Goal: Task Accomplishment & Management: Manage account settings

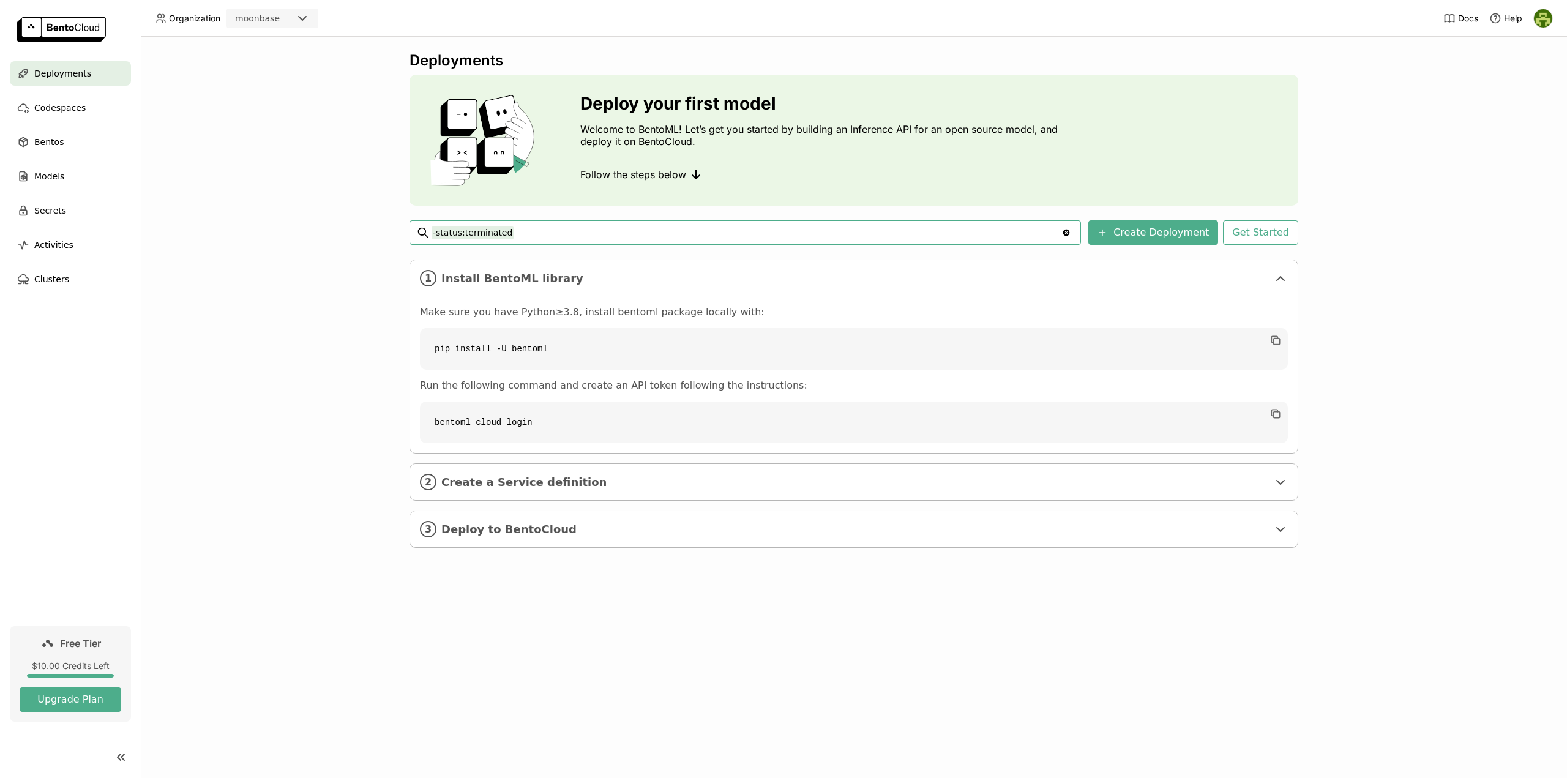
click at [91, 77] on div "Deployments" at bounding box center [70, 73] width 121 height 24
click at [586, 236] on input "-status:terminated" at bounding box center [747, 233] width 630 height 20
click at [331, 183] on div "Deployments Deploy your first model Welcome to BentoML! Let’s get you started b…" at bounding box center [854, 407] width 1426 height 741
click at [1541, 17] on img at bounding box center [1543, 18] width 18 height 18
click at [129, 547] on nav "Deployments Codespaces Bentos Models Secrets Activities Clusters" at bounding box center [70, 343] width 141 height 565
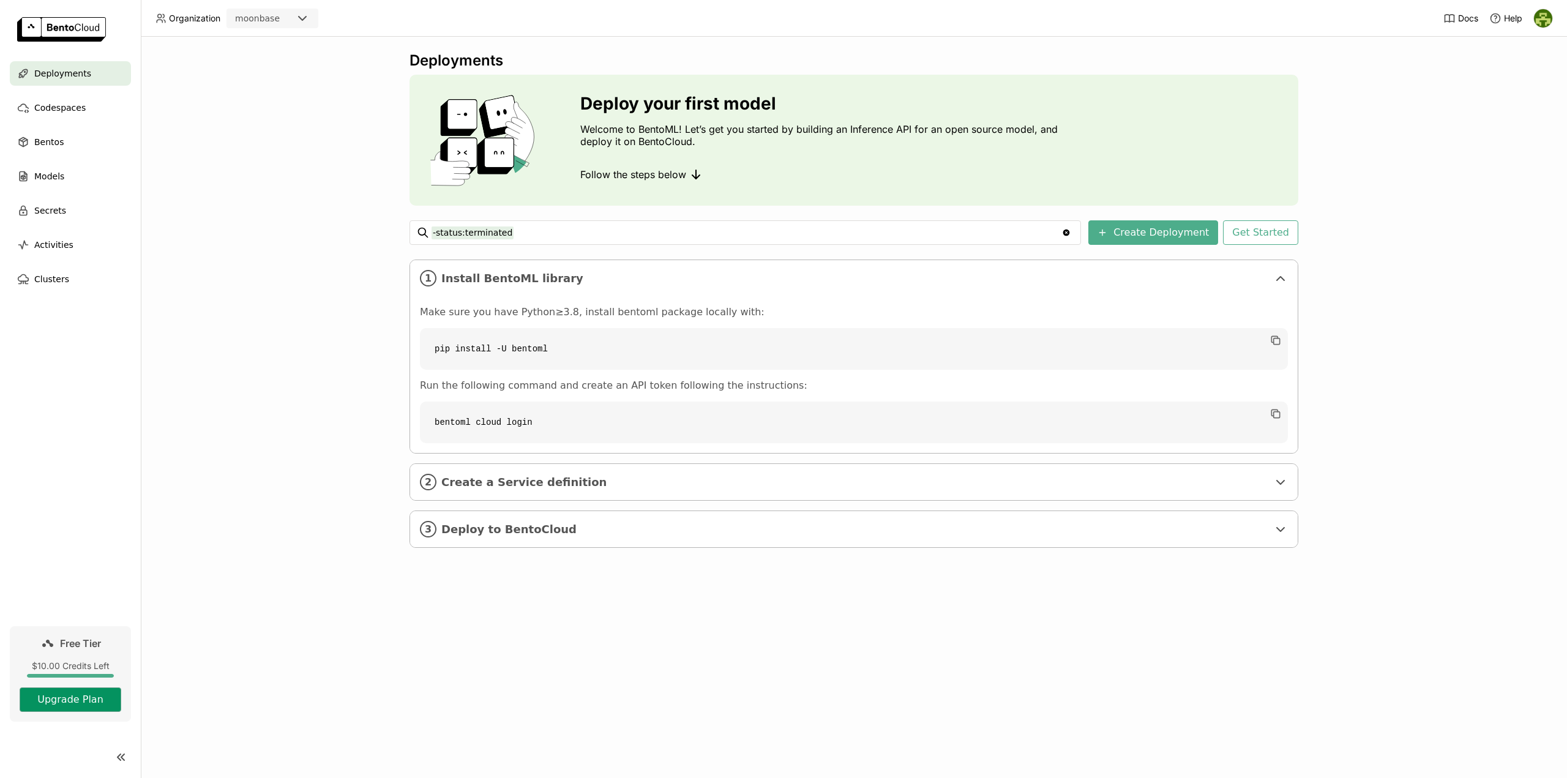
click at [91, 699] on button "Upgrade Plan" at bounding box center [71, 699] width 102 height 24
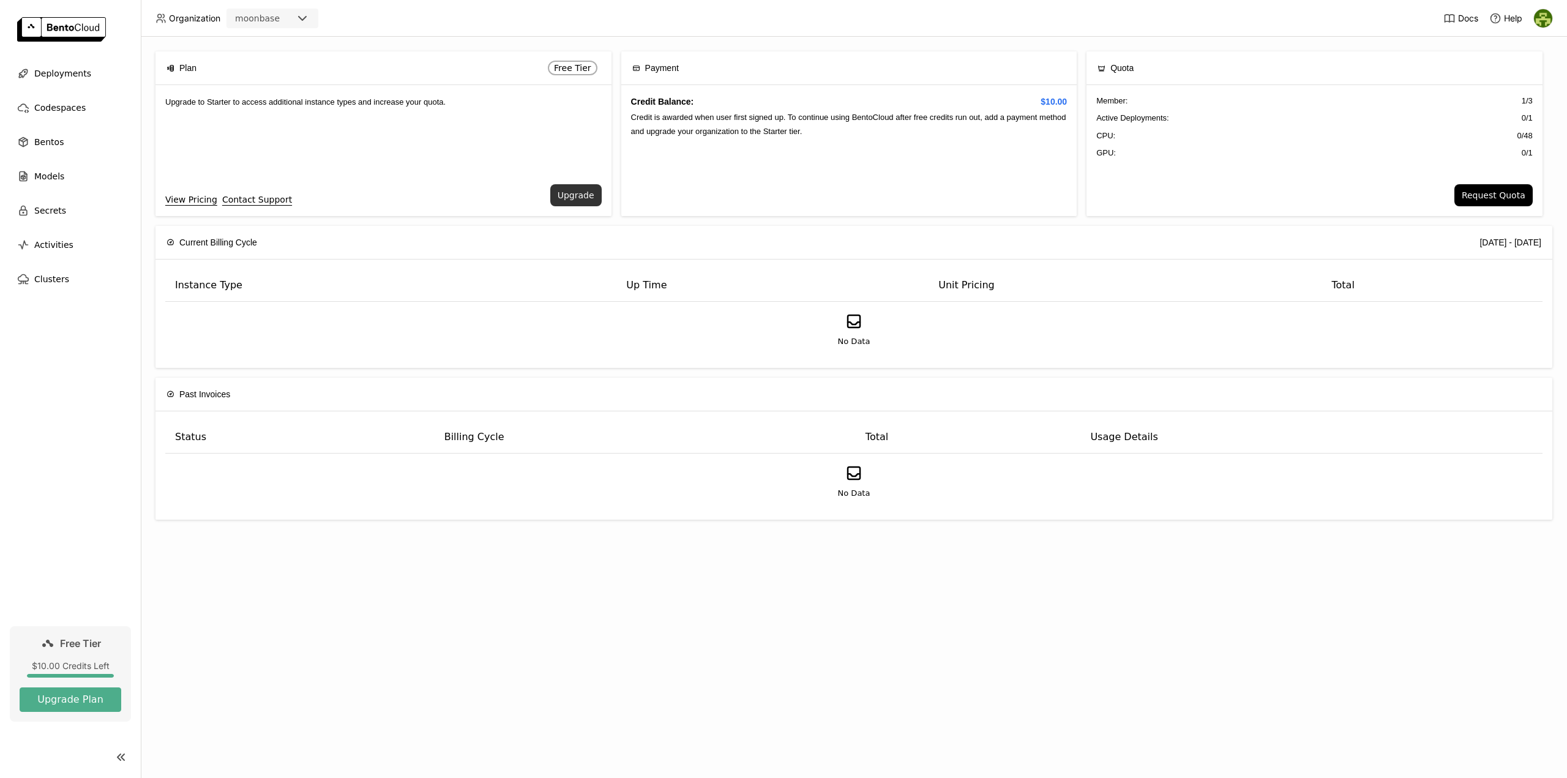
click at [578, 199] on button "Upgrade" at bounding box center [575, 195] width 51 height 22
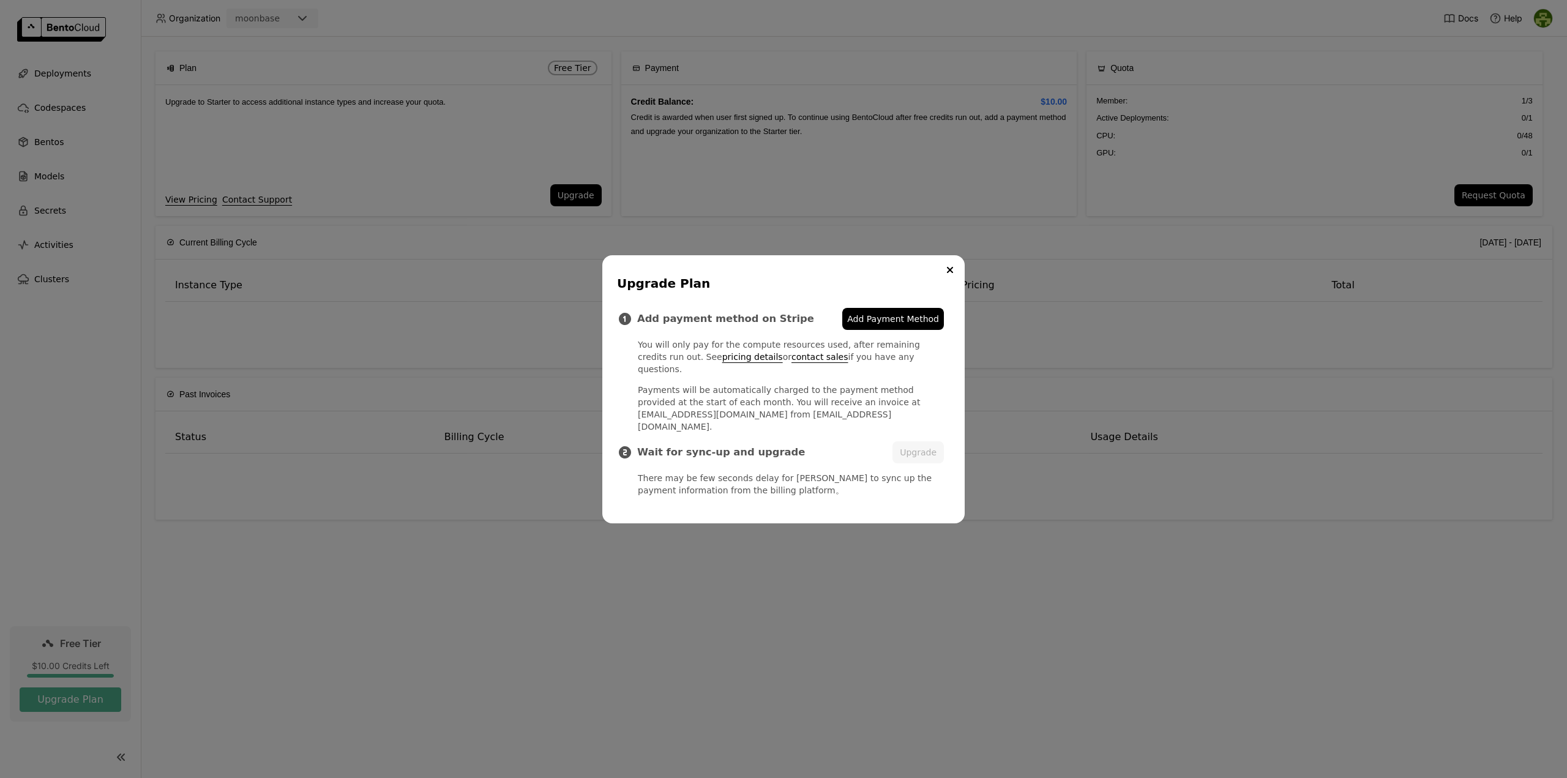
click at [862, 325] on span "Add Payment Method" at bounding box center [893, 319] width 92 height 12
click at [911, 441] on button "Upgrade" at bounding box center [918, 452] width 51 height 22
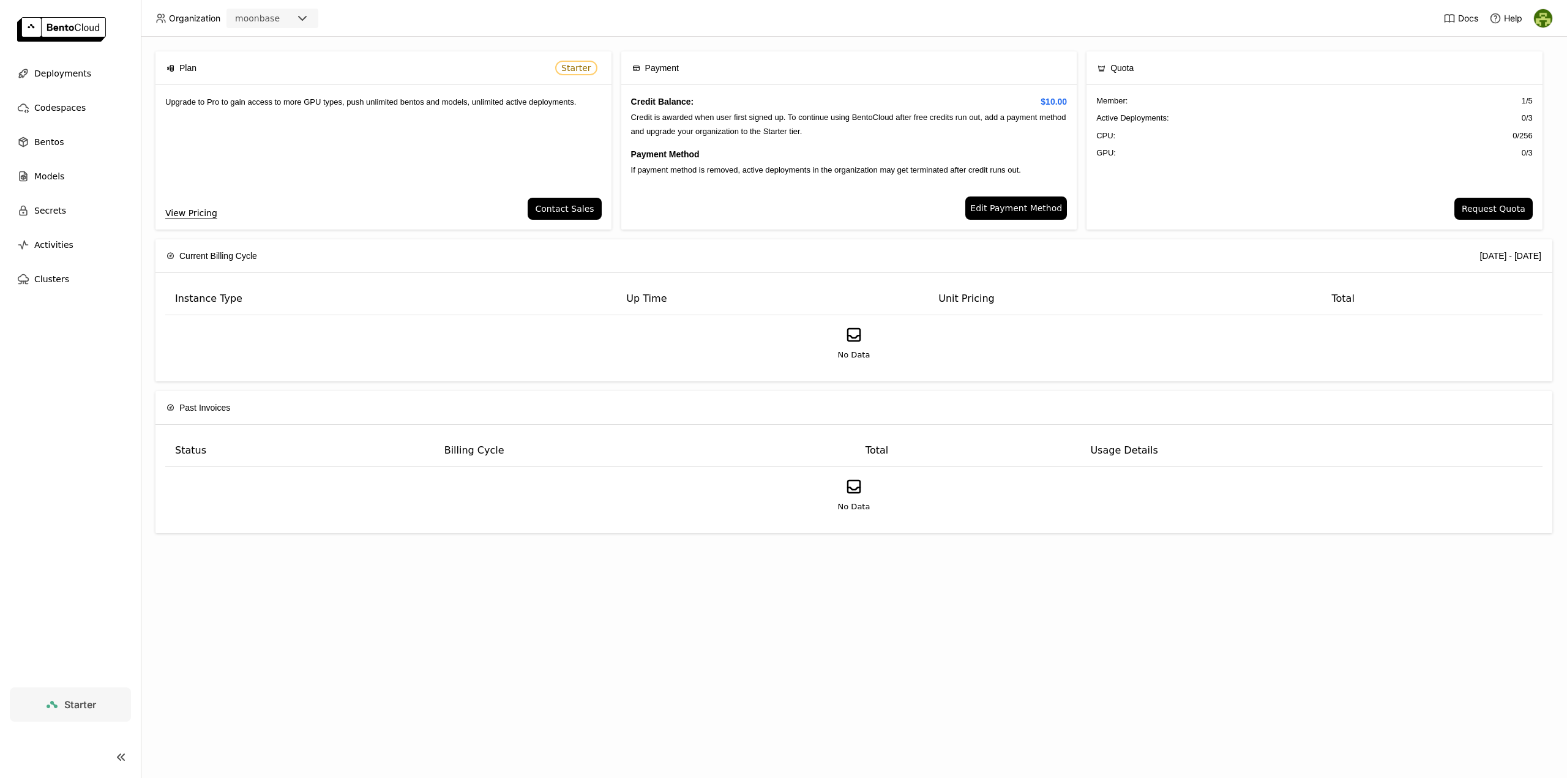
click at [119, 762] on icon at bounding box center [121, 757] width 15 height 15
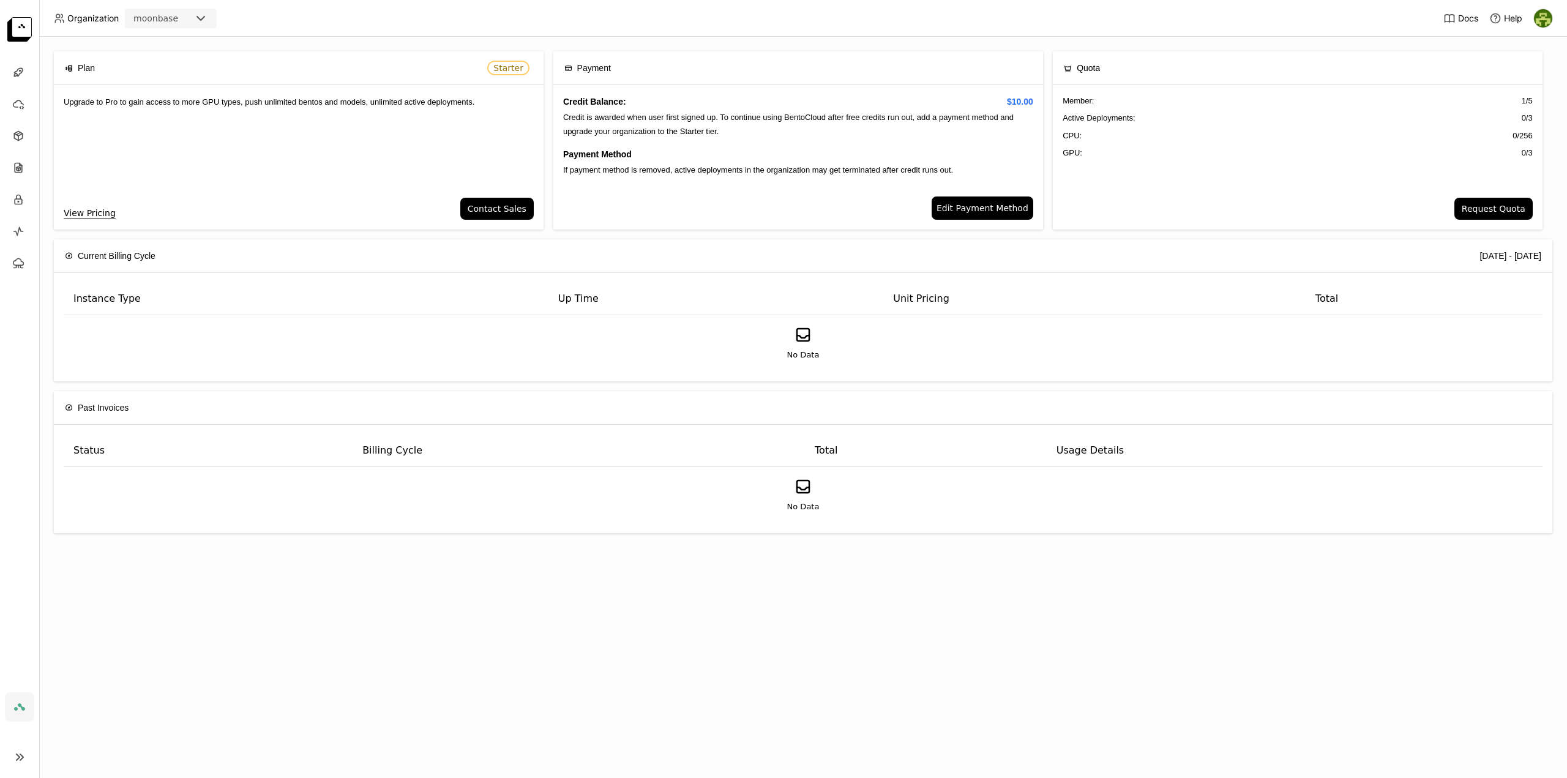
click at [24, 752] on icon at bounding box center [19, 757] width 15 height 15
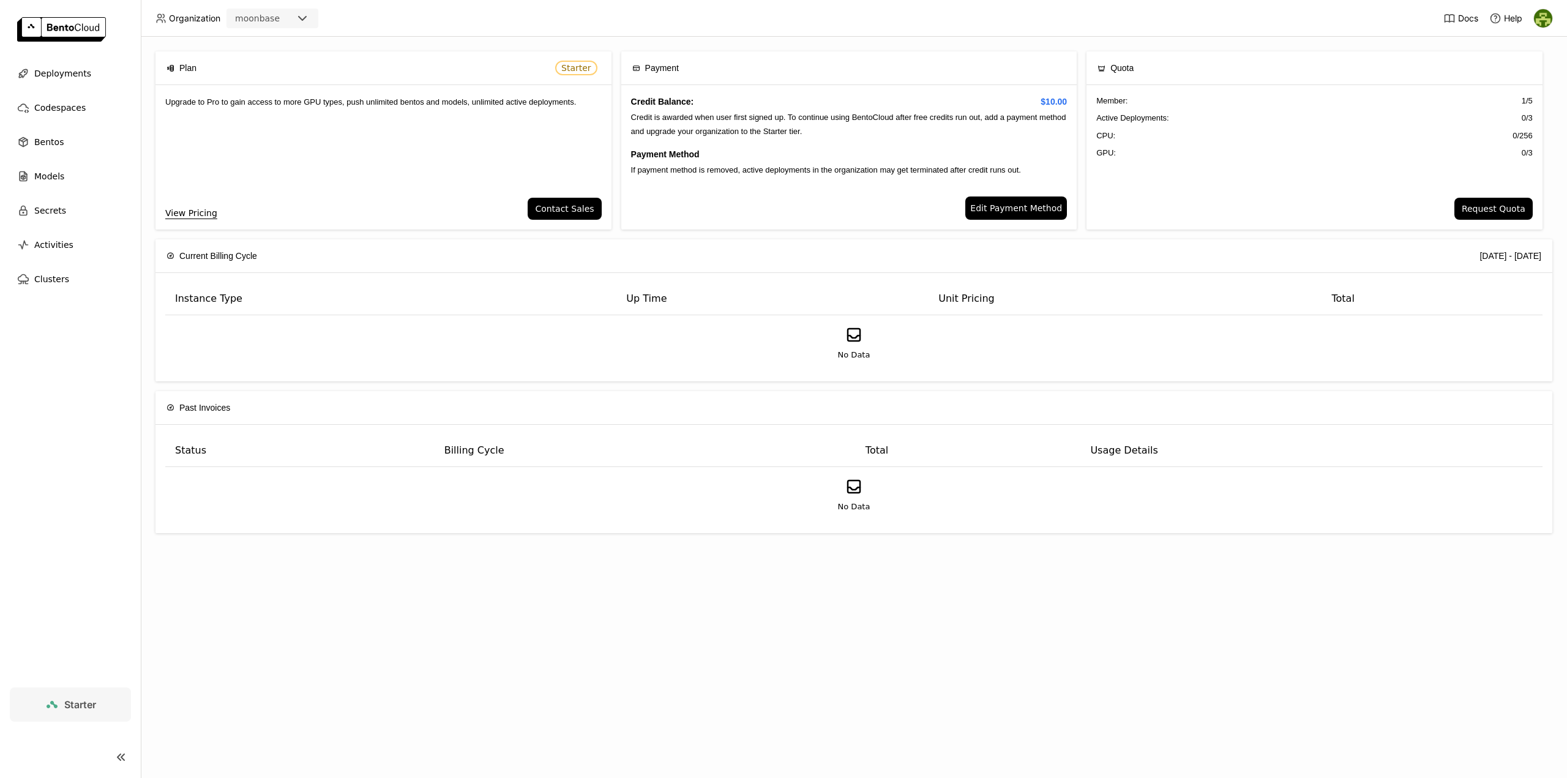
click at [85, 712] on link "Starter" at bounding box center [70, 704] width 121 height 34
click at [1553, 26] on div at bounding box center [1544, 19] width 20 height 20
click at [1546, 15] on img at bounding box center [1543, 18] width 18 height 18
click at [1524, 94] on span "Settings" at bounding box center [1520, 98] width 31 height 11
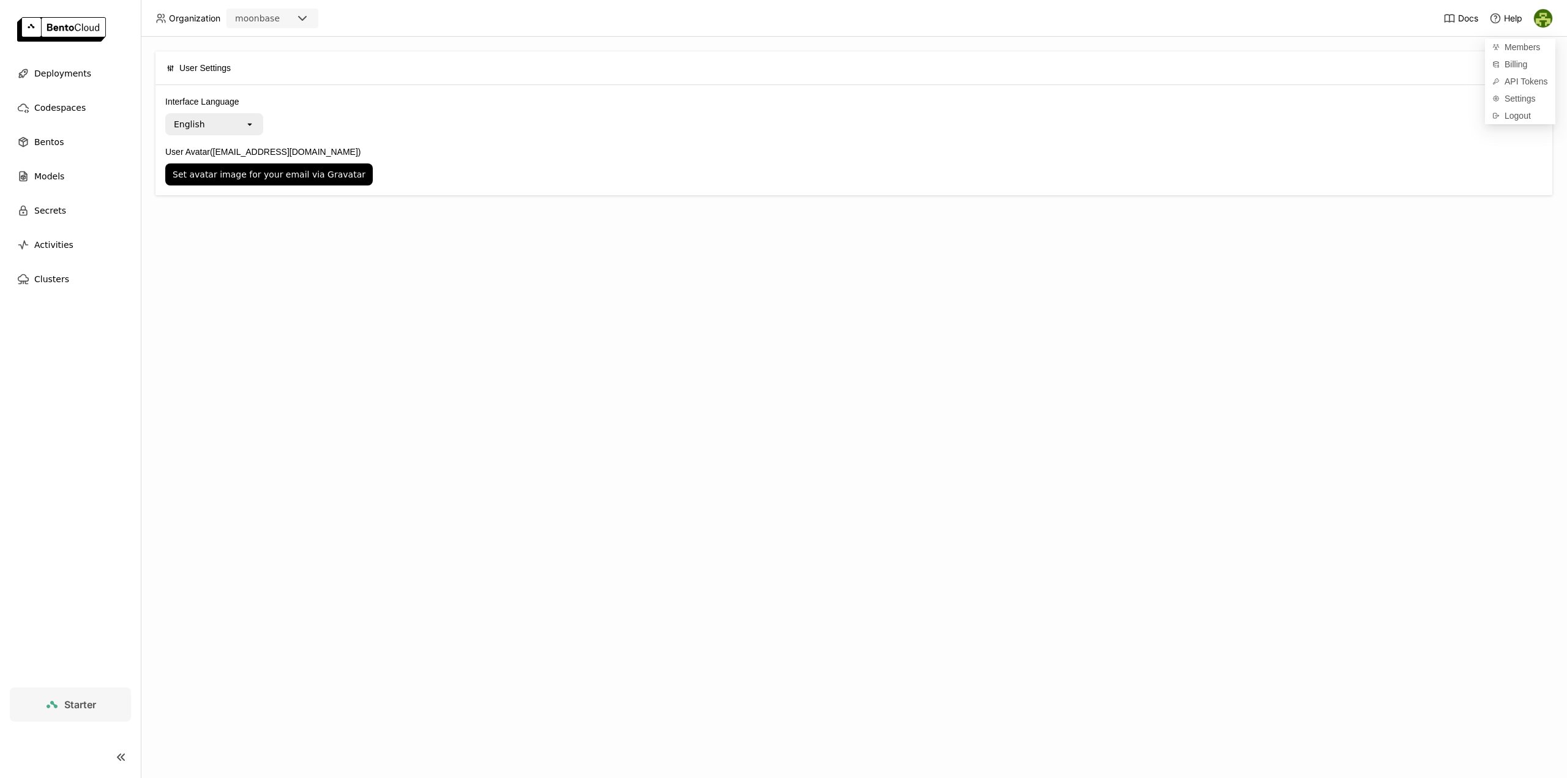
click at [1542, 18] on img at bounding box center [1543, 18] width 18 height 18
click at [46, 79] on span "Deployments" at bounding box center [62, 73] width 57 height 15
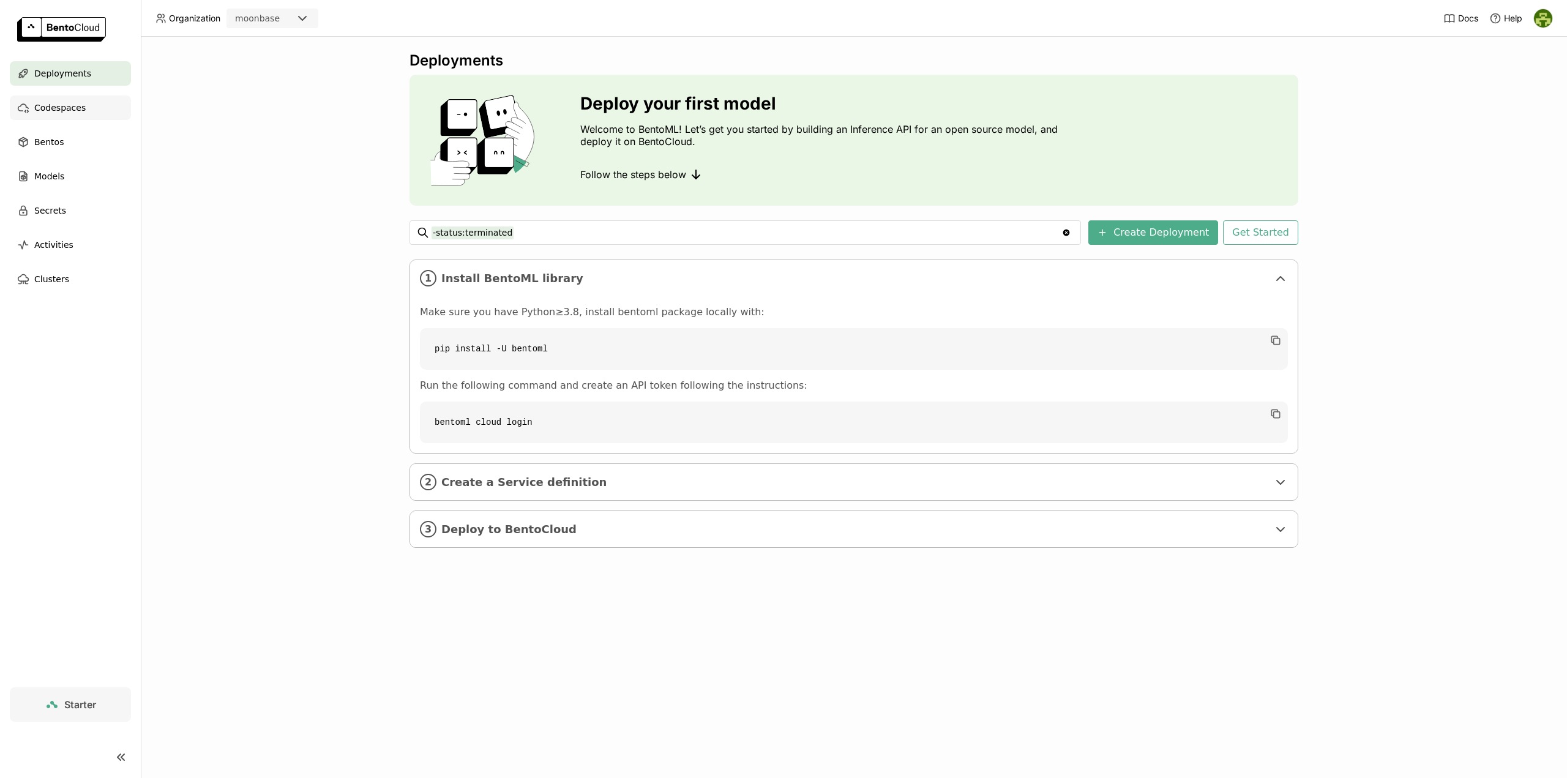
click at [72, 116] on div "Codespaces" at bounding box center [70, 108] width 121 height 24
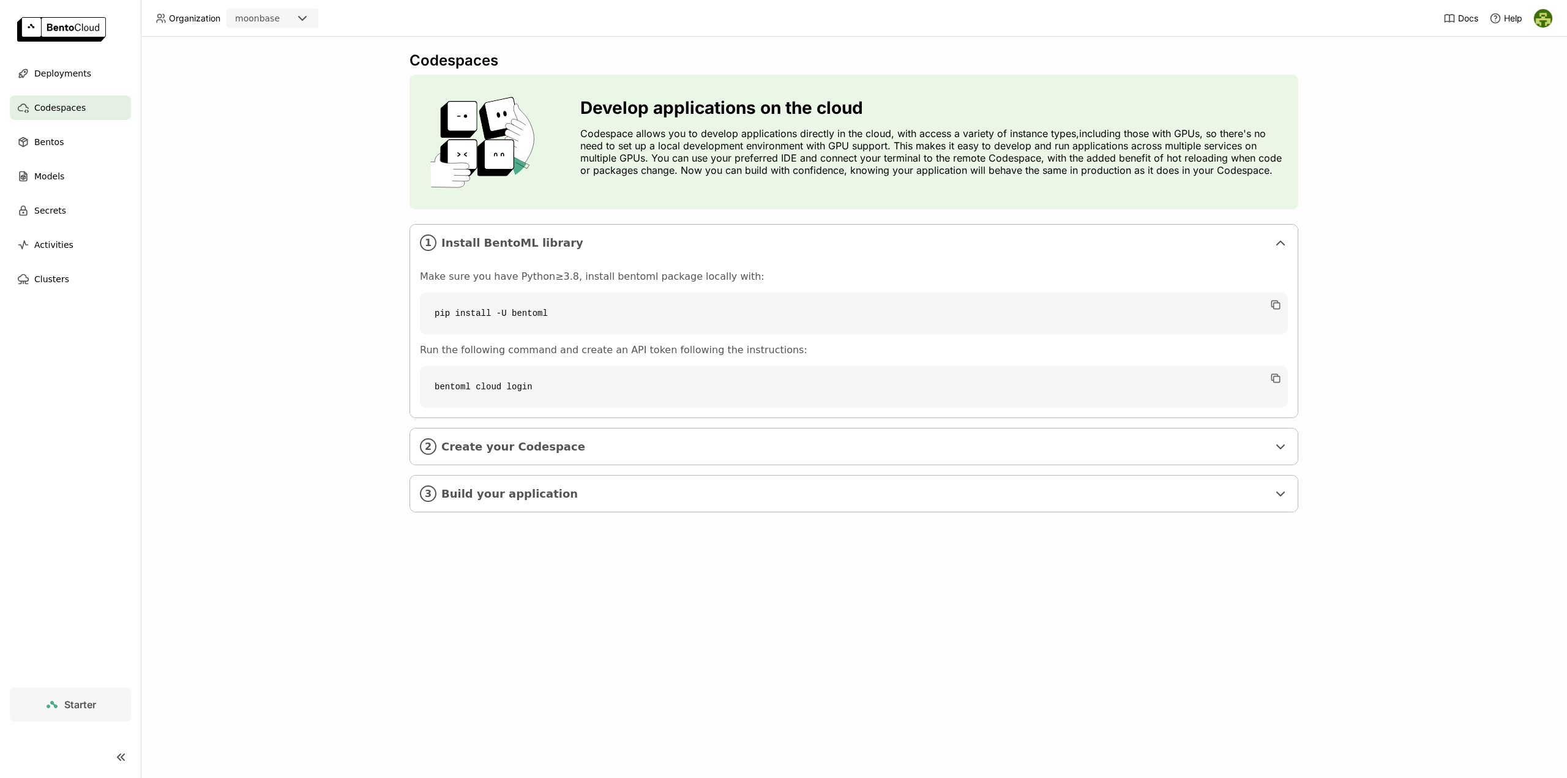
click at [69, 128] on ul "Deployments Codespaces Bentos Models Secrets Activities Clusters" at bounding box center [70, 176] width 141 height 230
click at [62, 140] on div "Bentos" at bounding box center [70, 142] width 121 height 24
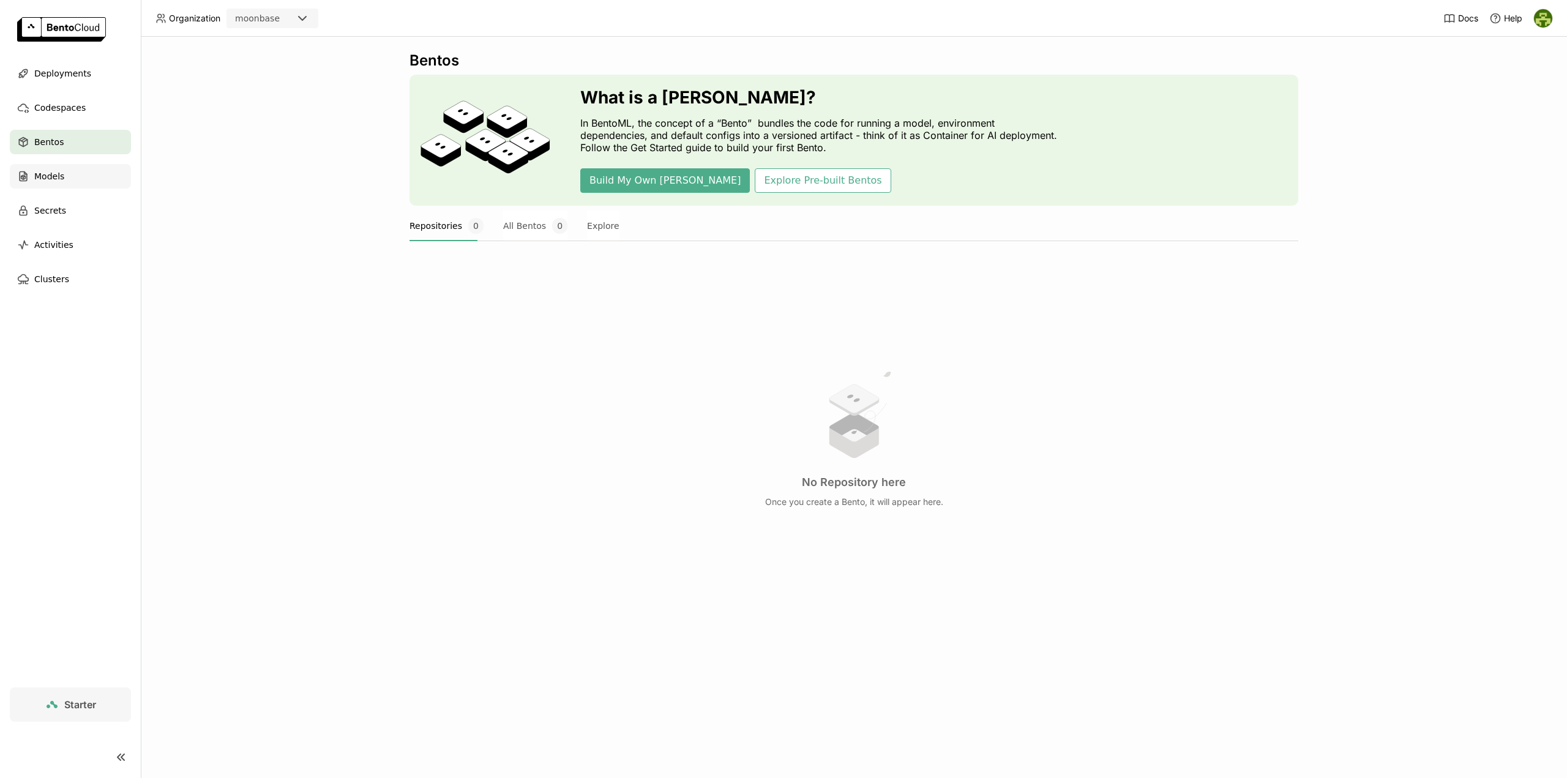
click at [60, 179] on span "Models" at bounding box center [49, 176] width 30 height 15
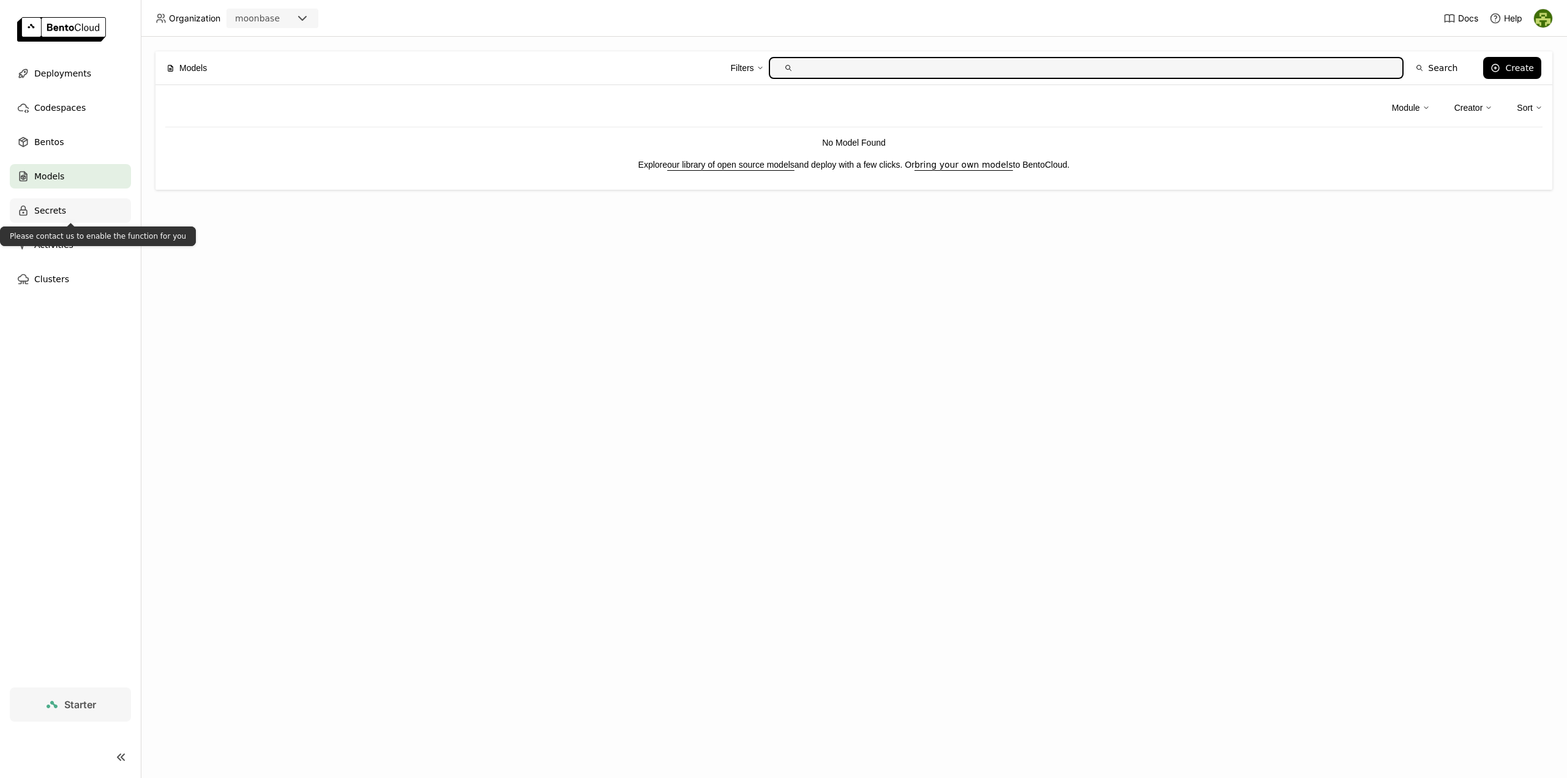
click at [72, 212] on div "Secrets" at bounding box center [70, 210] width 121 height 24
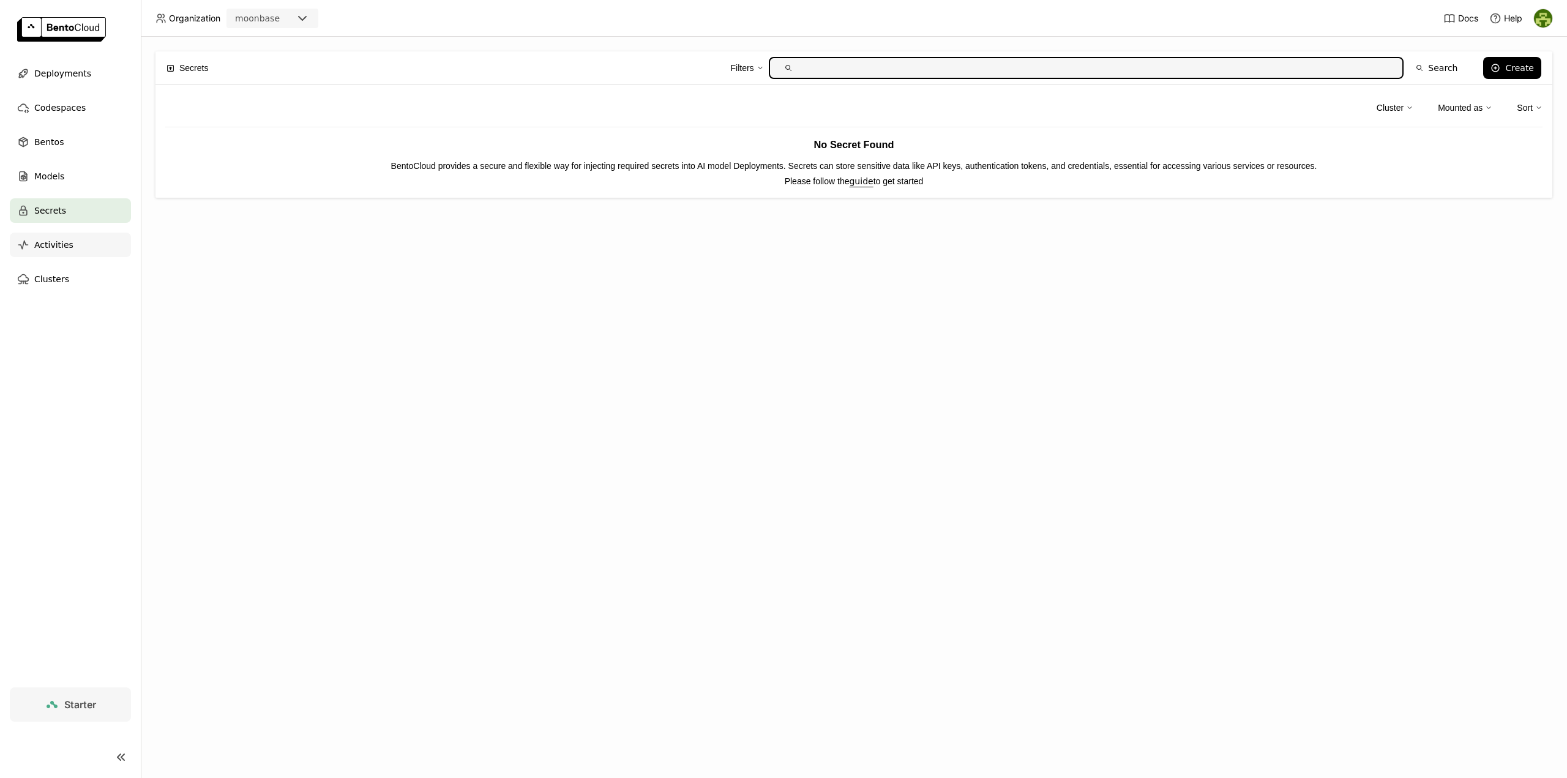
click at [70, 245] on div "Activities" at bounding box center [70, 245] width 121 height 24
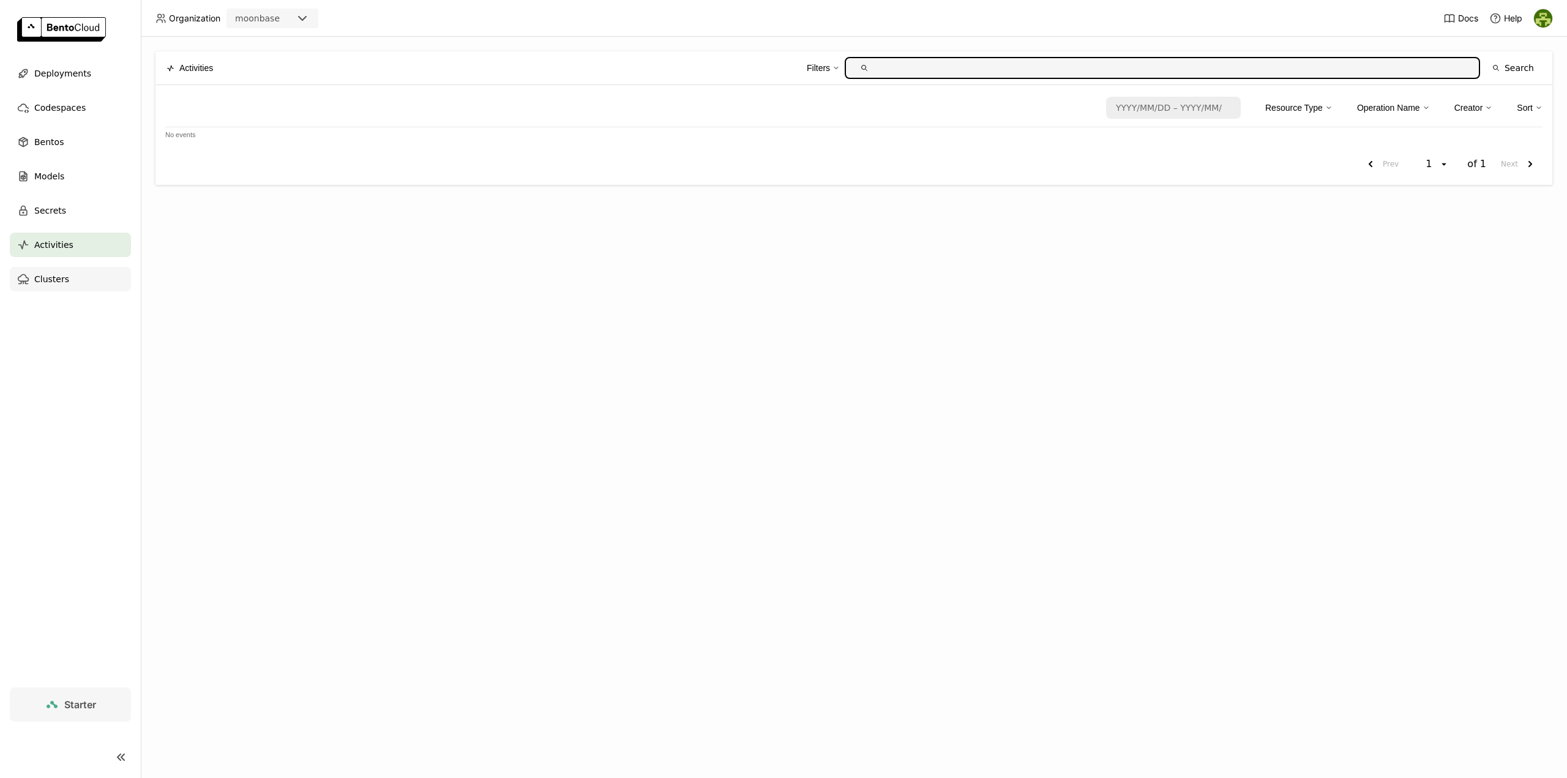
click at [67, 283] on div "Clusters" at bounding box center [70, 279] width 121 height 24
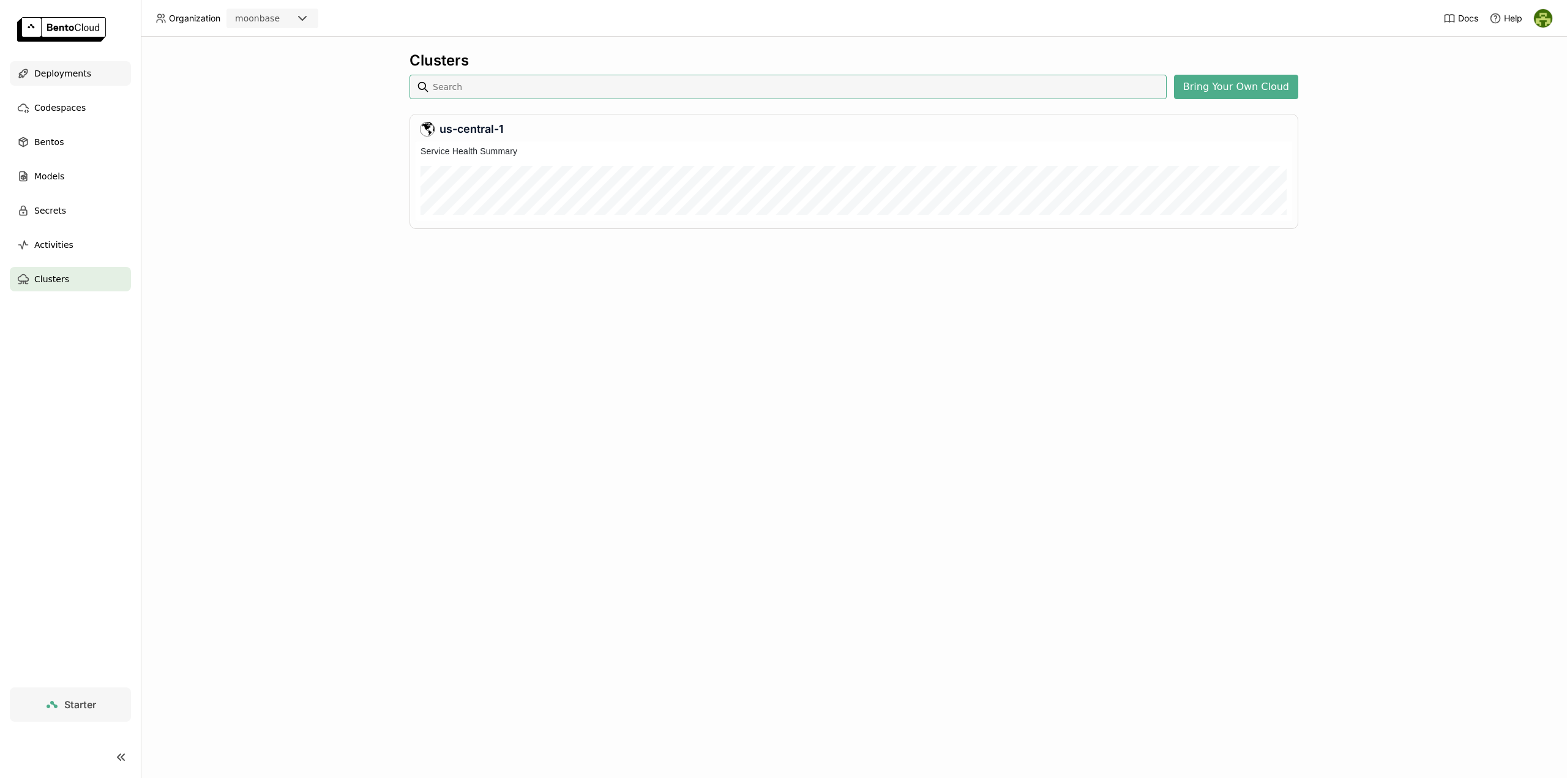
scroll to position [75, 872]
click at [66, 71] on span "Deployments" at bounding box center [62, 73] width 57 height 15
